Goal: Task Accomplishment & Management: Complete application form

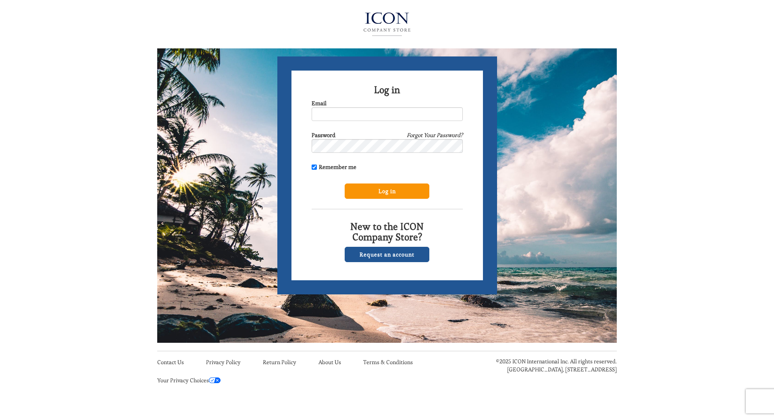
click at [391, 188] on input "Log in" at bounding box center [387, 190] width 85 height 15
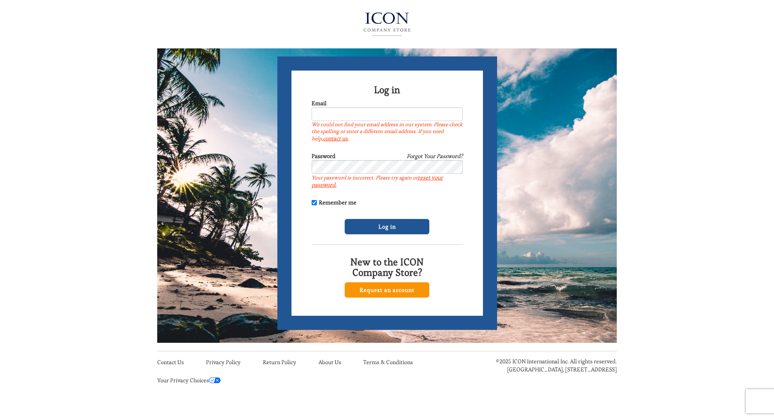
click at [396, 289] on link "Request an account" at bounding box center [387, 289] width 85 height 15
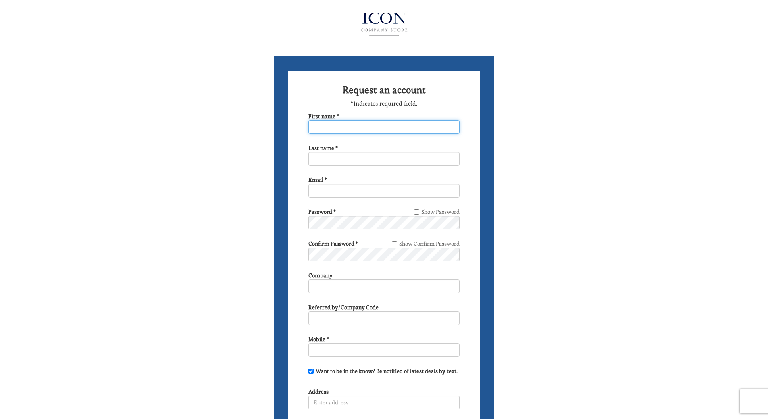
click at [336, 125] on input "First name *" at bounding box center [383, 127] width 151 height 14
type input "robin"
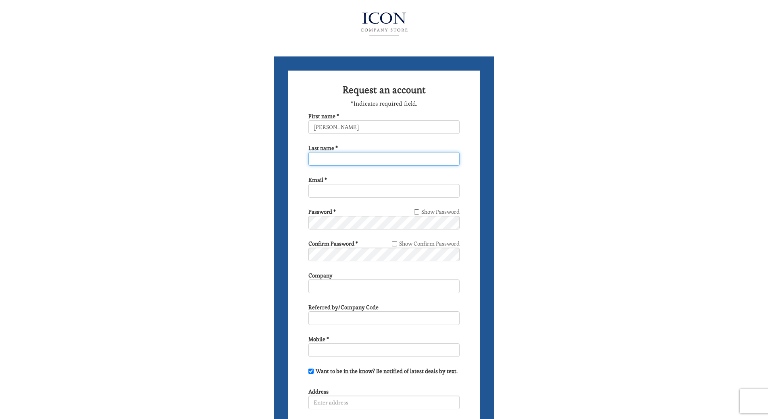
click at [329, 162] on input "Last name *" at bounding box center [383, 159] width 151 height 14
type input "sitzer"
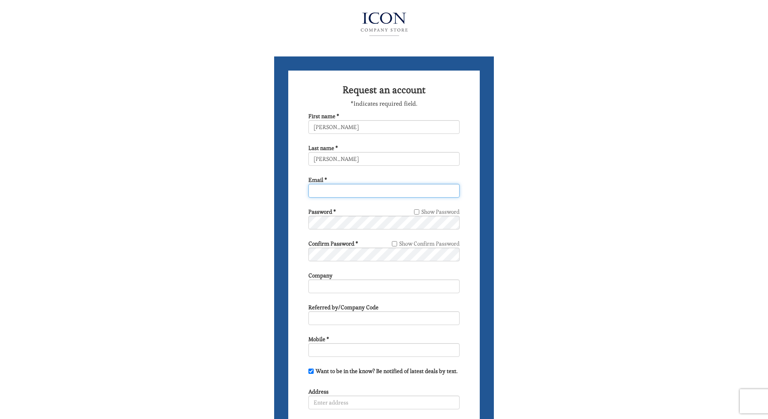
click at [337, 194] on input "Email *" at bounding box center [383, 191] width 151 height 14
type input "rsitzer@wlrk.com"
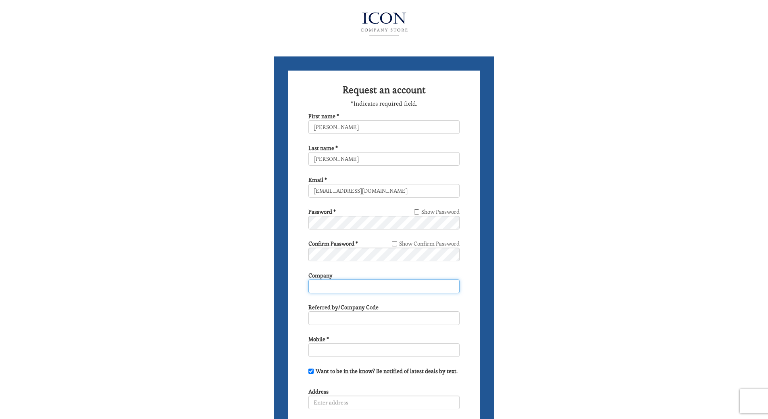
click at [404, 285] on input "Company" at bounding box center [383, 286] width 151 height 14
type input "wachtell lipton rosen and katz"
type input "6319215667"
type input "51 w 52"
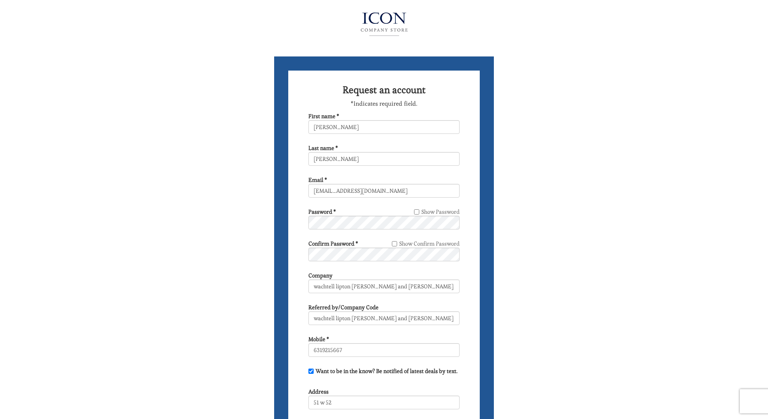
select select "NY"
type input "new york"
type input "10019"
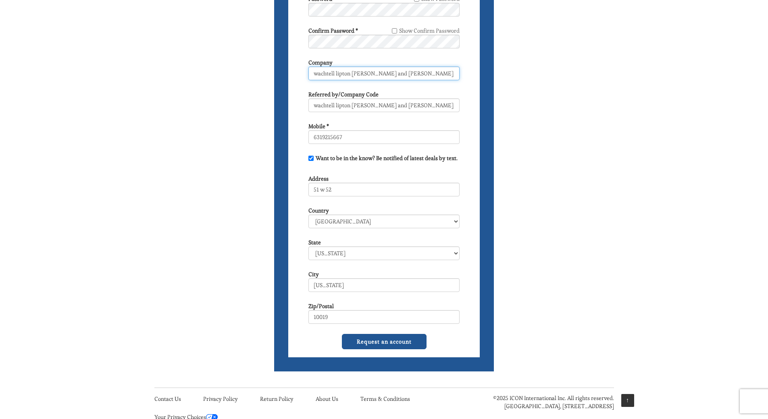
scroll to position [235, 0]
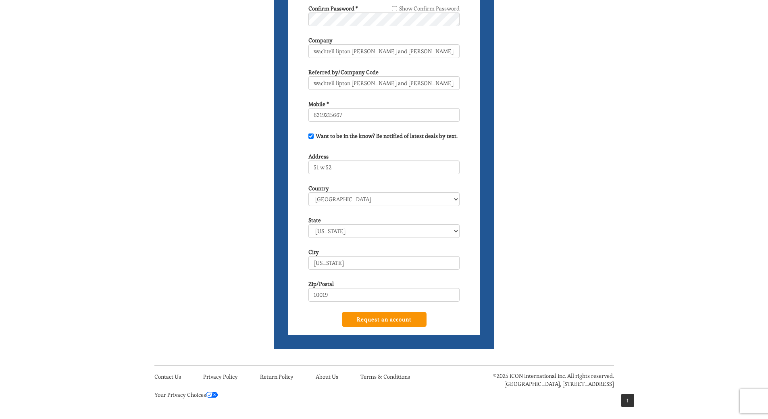
click at [397, 318] on input "Request an account" at bounding box center [384, 319] width 85 height 15
